Goal: Task Accomplishment & Management: Manage account settings

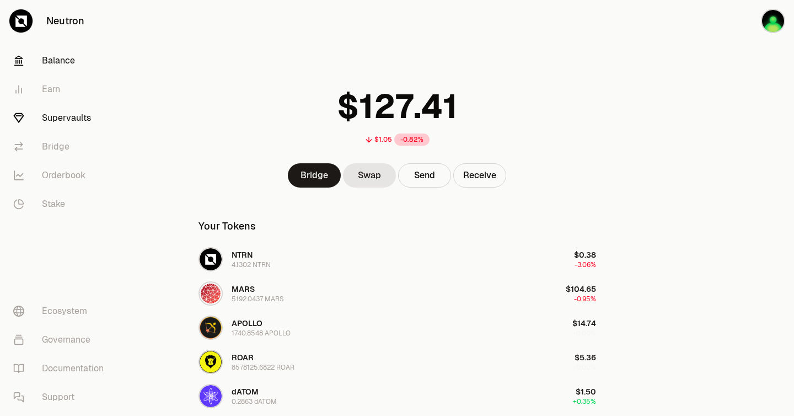
click at [57, 121] on link "Supervaults" at bounding box center [61, 118] width 115 height 29
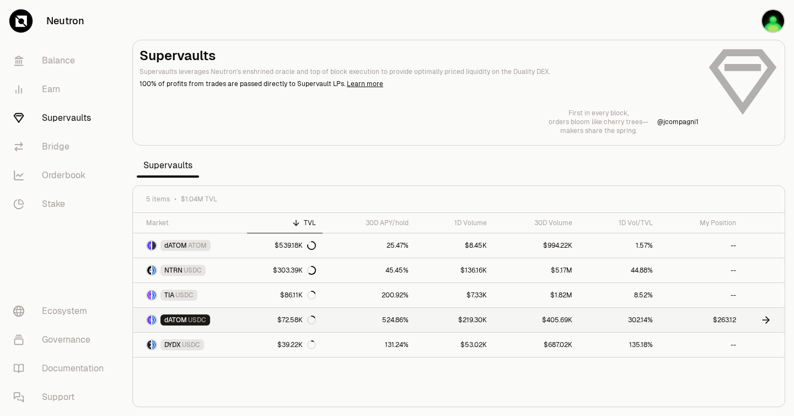
click at [769, 322] on icon at bounding box center [766, 319] width 11 height 11
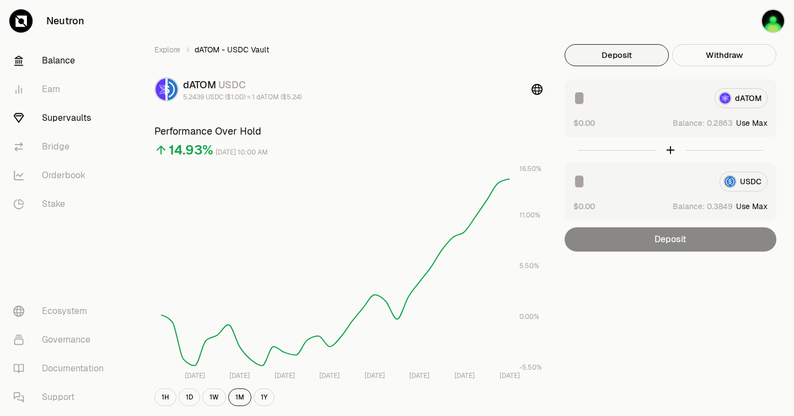
click at [63, 58] on link "Balance" at bounding box center [61, 60] width 115 height 29
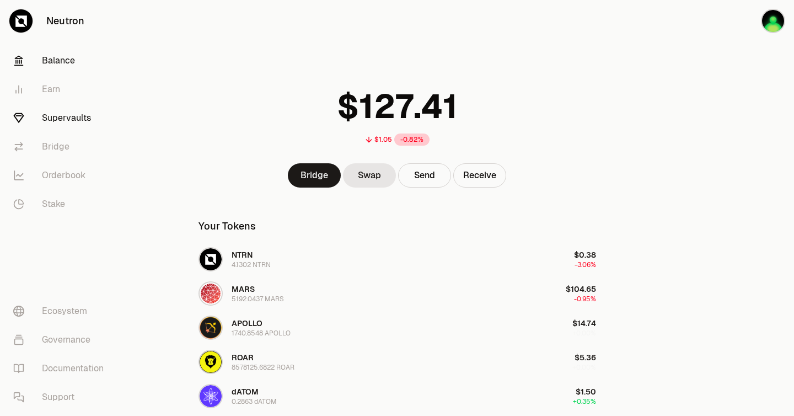
click at [56, 111] on link "Supervaults" at bounding box center [61, 118] width 115 height 29
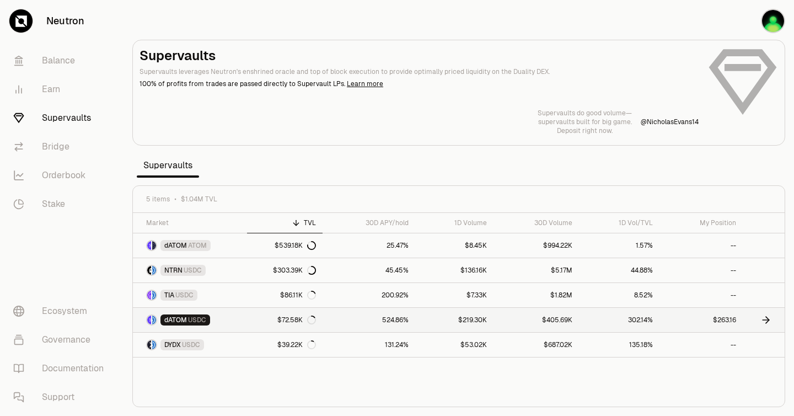
click at [175, 317] on span "dATOM" at bounding box center [175, 320] width 23 height 9
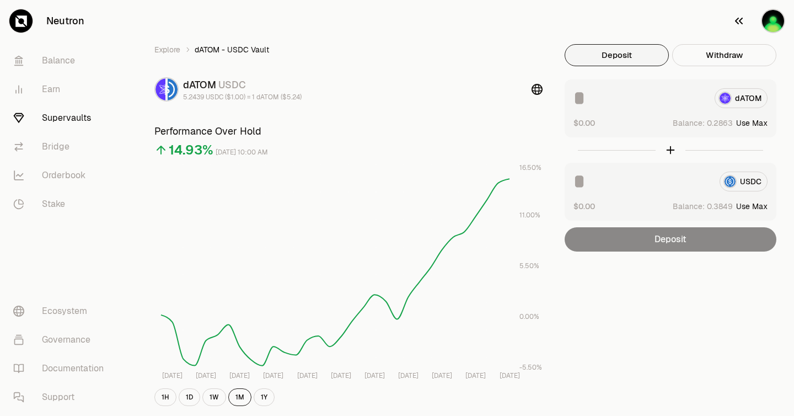
click at [739, 19] on icon "button" at bounding box center [739, 20] width 13 height 13
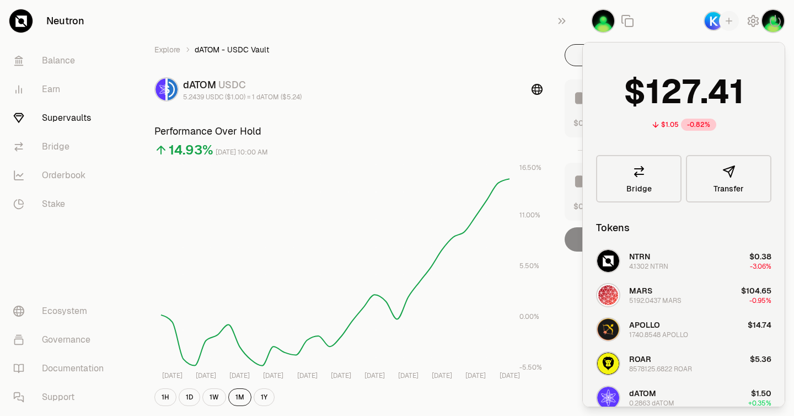
click at [486, 25] on div "Explore dATOM - USDC Vault dATOM USDC 5.2439 USDC ($1.00) = 1 dATOM ($5.24) Per…" at bounding box center [459, 360] width 662 height 721
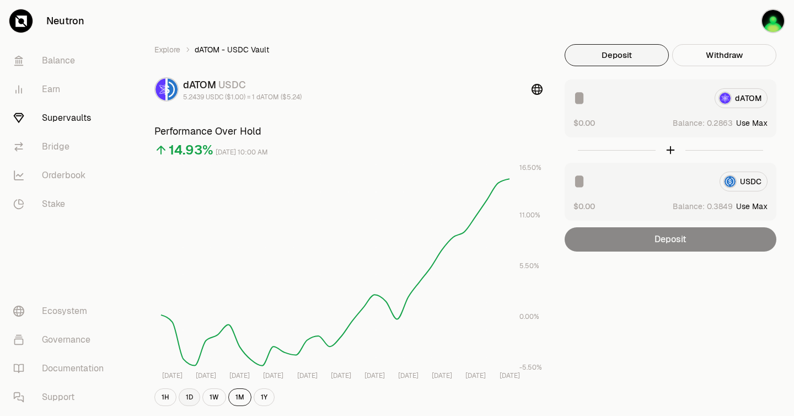
click at [190, 394] on button "1D" at bounding box center [190, 397] width 22 height 18
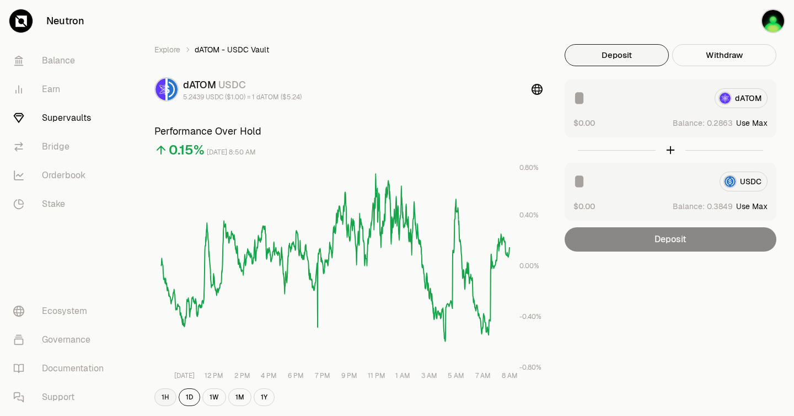
click at [165, 397] on button "1H" at bounding box center [165, 397] width 22 height 18
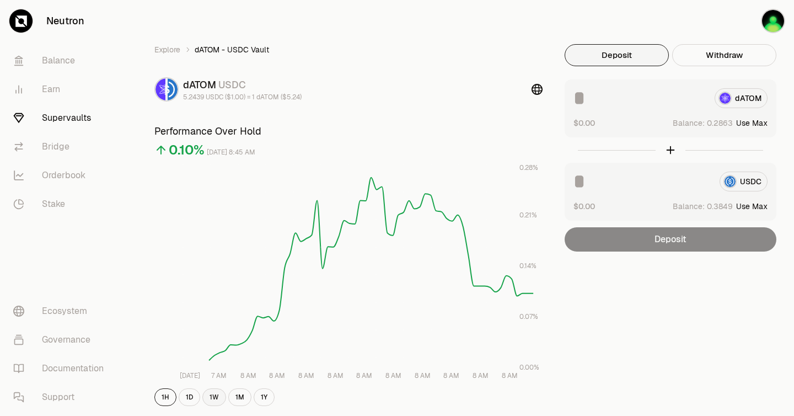
click at [212, 396] on button "1W" at bounding box center [214, 397] width 24 height 18
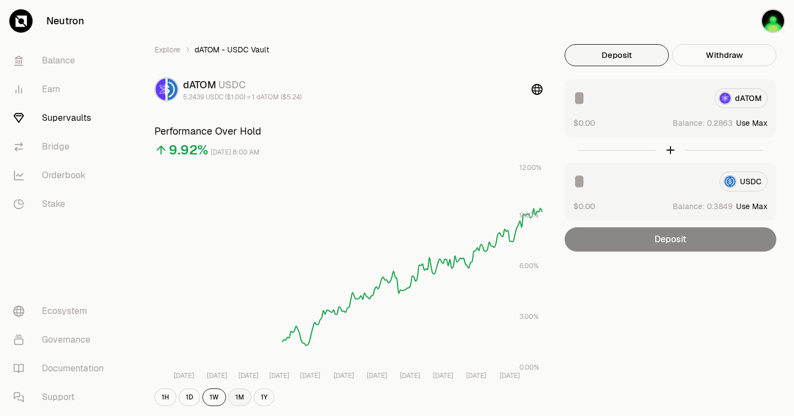
click at [237, 394] on button "1M" at bounding box center [239, 397] width 23 height 18
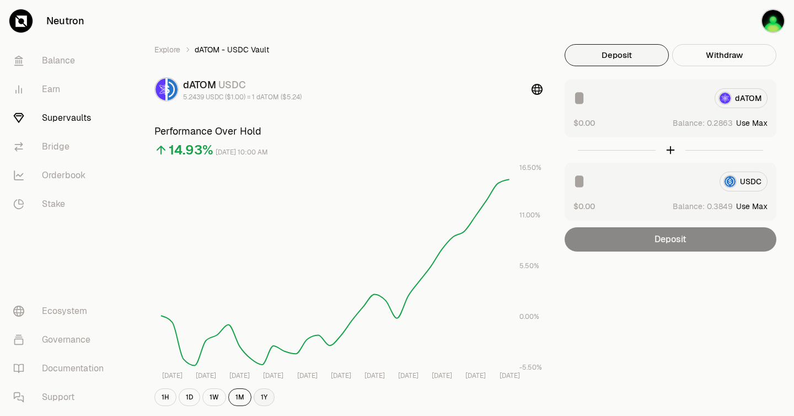
click at [262, 397] on button "1Y" at bounding box center [264, 397] width 21 height 18
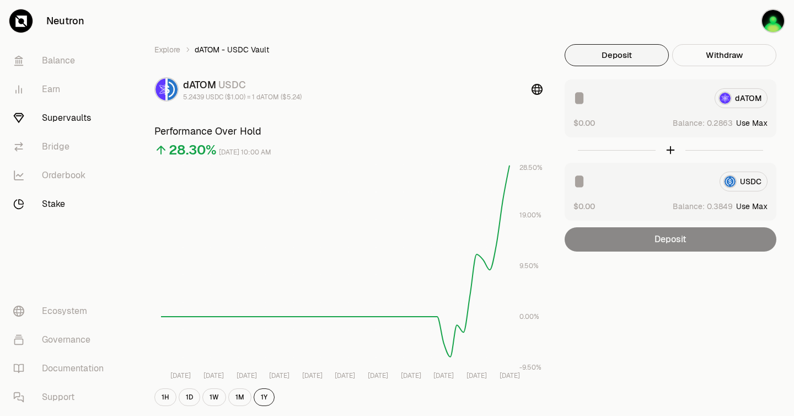
click at [45, 205] on link "Stake" at bounding box center [61, 204] width 115 height 29
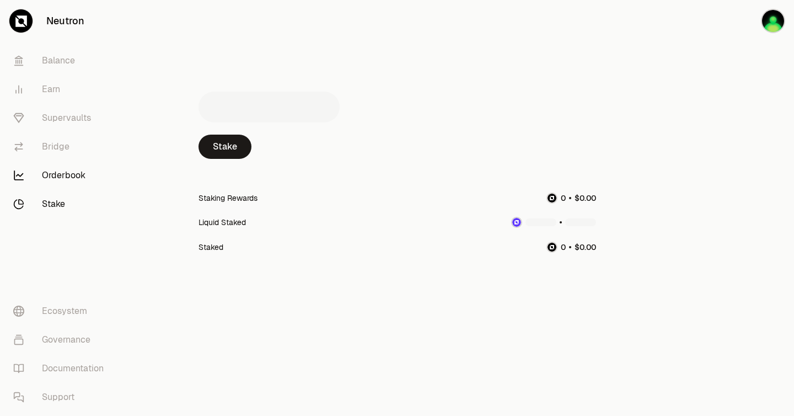
click at [66, 173] on link "Orderbook" at bounding box center [61, 175] width 115 height 29
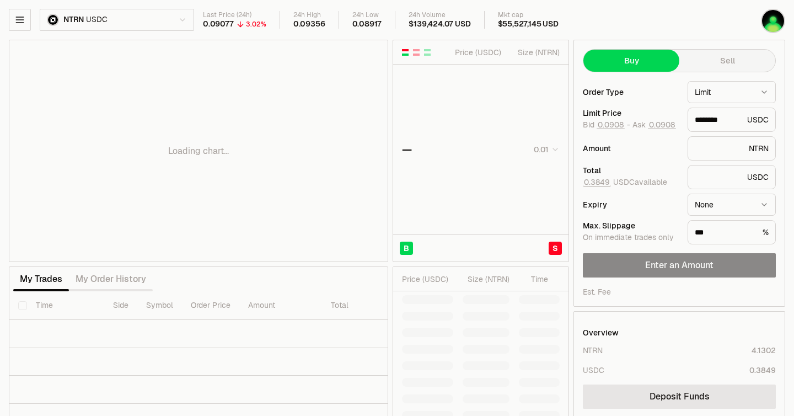
type input "********"
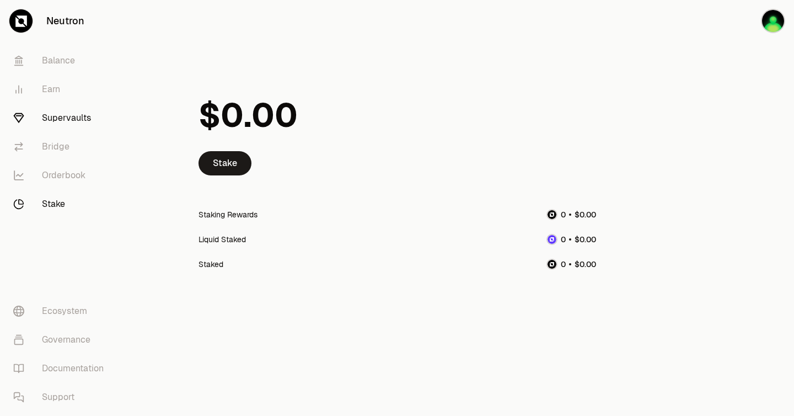
click at [69, 120] on link "Supervaults" at bounding box center [61, 118] width 115 height 29
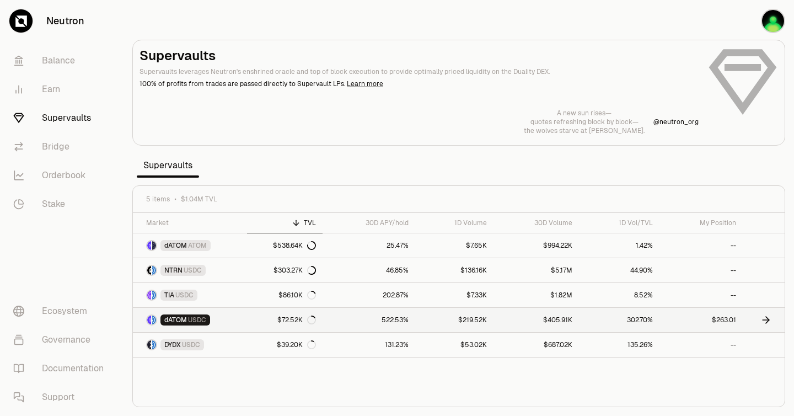
click at [766, 320] on icon at bounding box center [766, 320] width 7 height 0
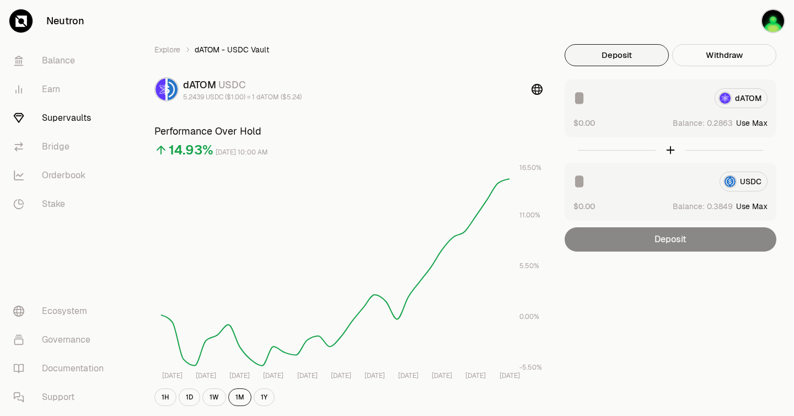
click at [681, 241] on div "Deposit" at bounding box center [671, 239] width 212 height 24
click at [70, 310] on link "Ecosystem" at bounding box center [61, 311] width 115 height 29
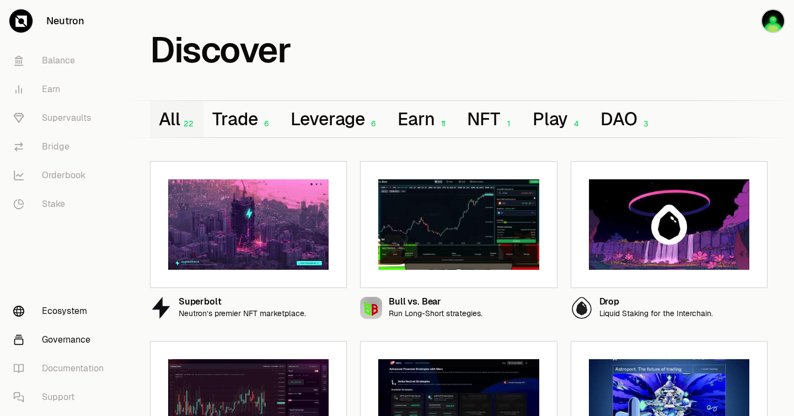
click at [70, 333] on link "Governance" at bounding box center [61, 340] width 115 height 29
click at [67, 18] on link "Neutron" at bounding box center [62, 21] width 124 height 42
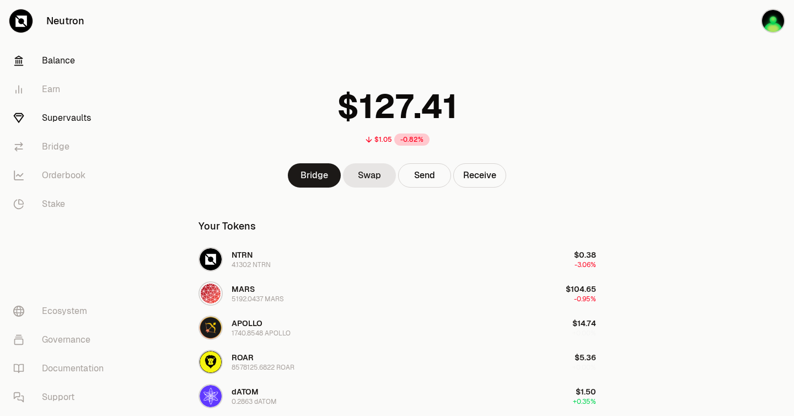
click at [74, 111] on link "Supervaults" at bounding box center [61, 118] width 115 height 29
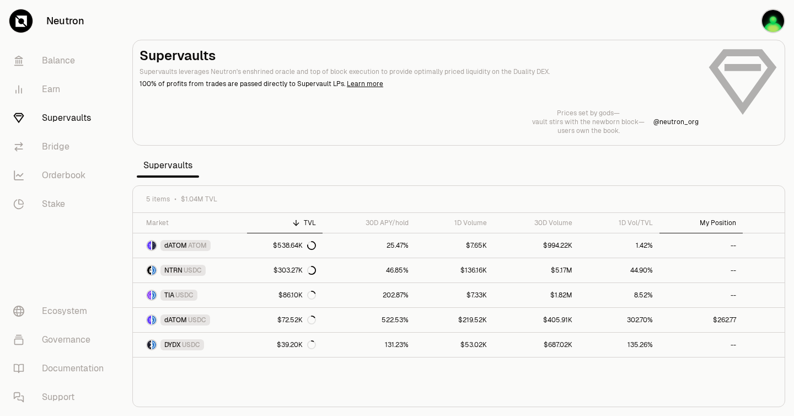
click at [713, 223] on div "My Position" at bounding box center [701, 222] width 70 height 9
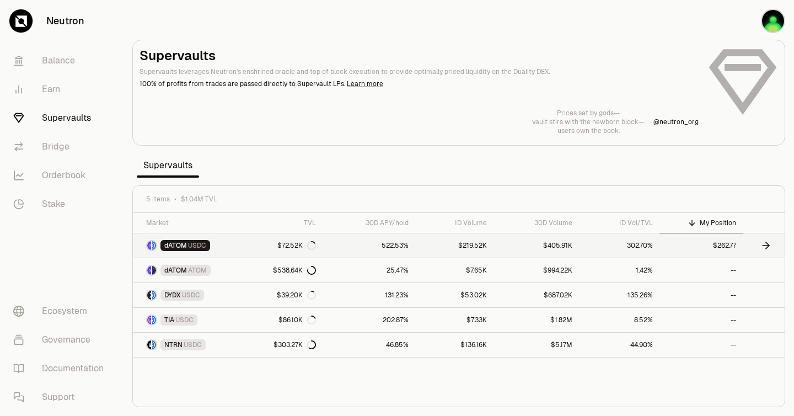
click at [723, 244] on link "$262.77" at bounding box center [701, 245] width 83 height 24
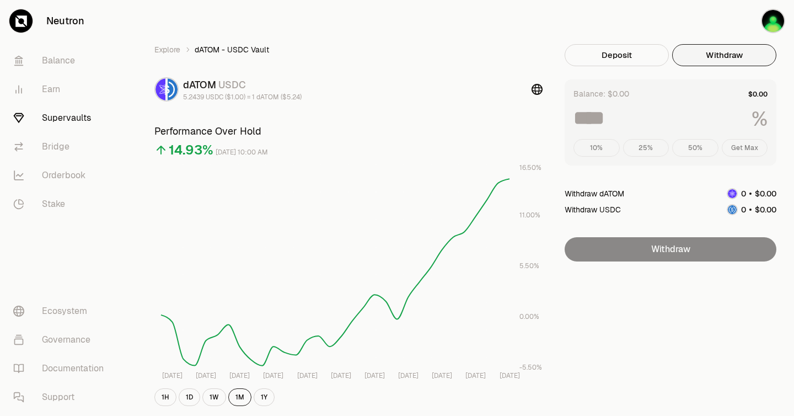
click at [710, 56] on button "Withdraw" at bounding box center [725, 55] width 104 height 22
click at [749, 146] on div "10% 25% 50% Get Max" at bounding box center [671, 148] width 194 height 18
click at [730, 154] on div "10% 25% 50% Get Max" at bounding box center [671, 148] width 194 height 18
click at [771, 14] on img "button" at bounding box center [773, 21] width 24 height 24
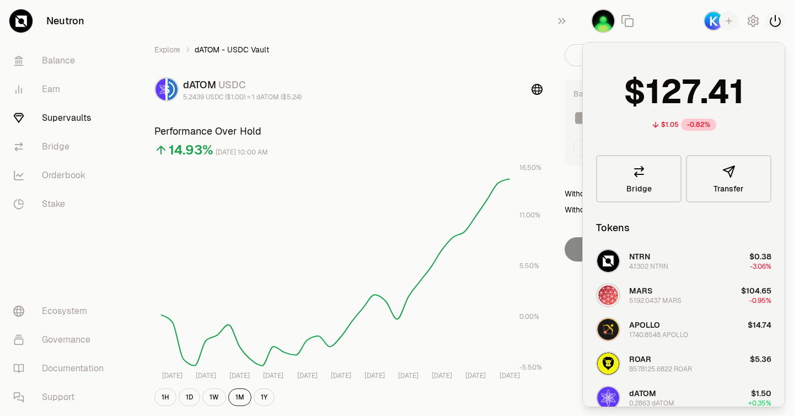
click at [776, 20] on icon "button" at bounding box center [776, 20] width 10 height 11
